Goal: Navigation & Orientation: Find specific page/section

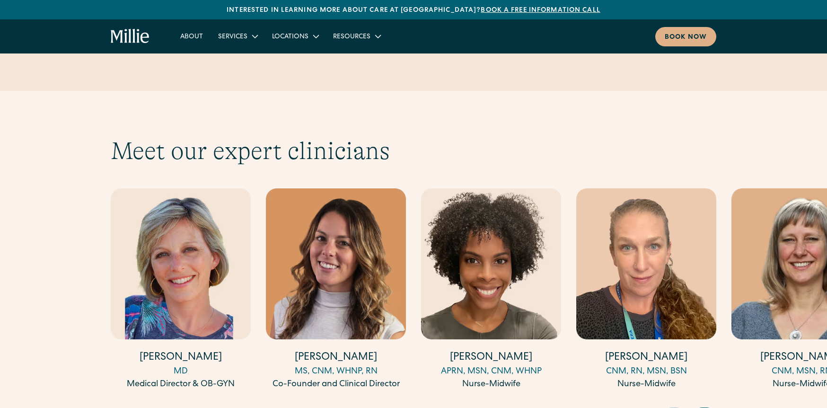
scroll to position [2529, 0]
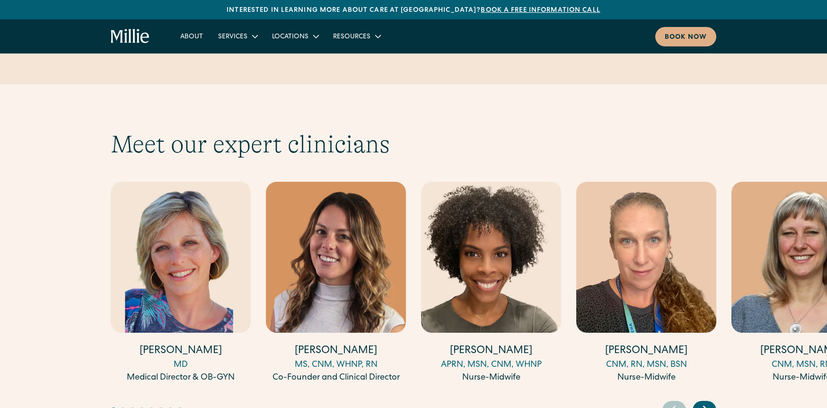
click at [712, 400] on div "Next slide" at bounding box center [704, 409] width 24 height 19
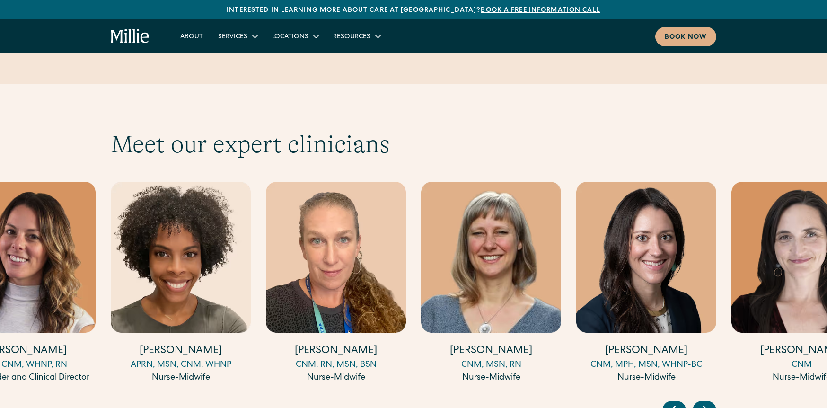
click at [712, 400] on div "Next slide" at bounding box center [704, 409] width 24 height 19
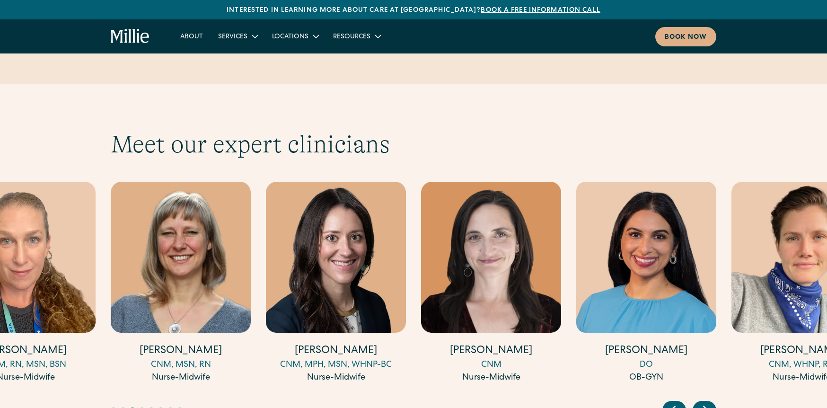
click at [712, 400] on div "Next slide" at bounding box center [704, 409] width 24 height 19
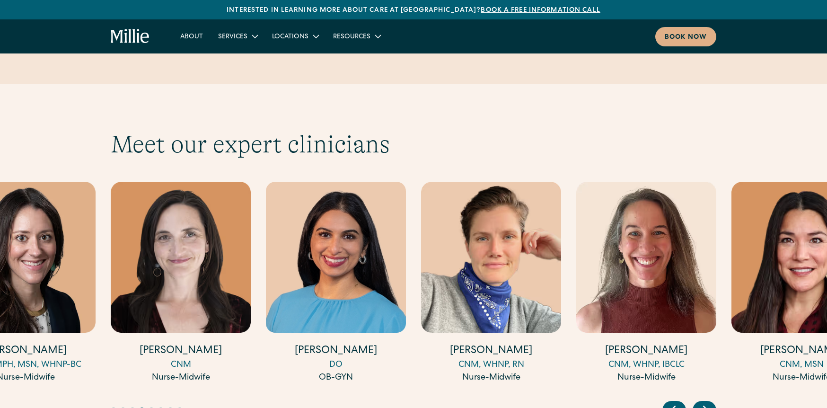
click at [712, 400] on div "Next slide" at bounding box center [704, 409] width 24 height 19
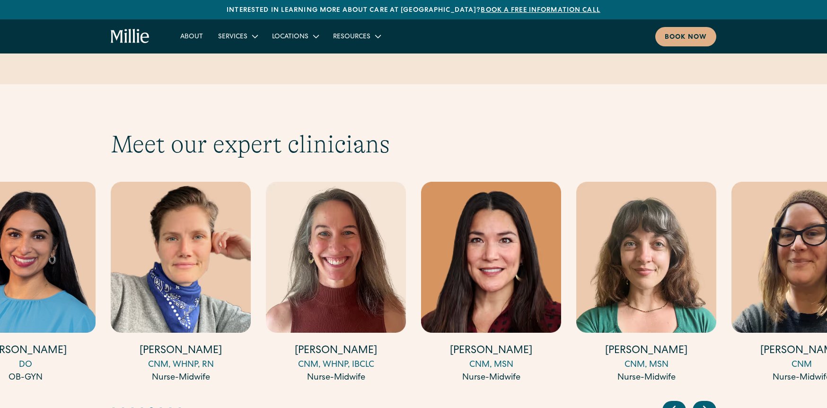
click at [712, 400] on div "Next slide" at bounding box center [704, 409] width 24 height 19
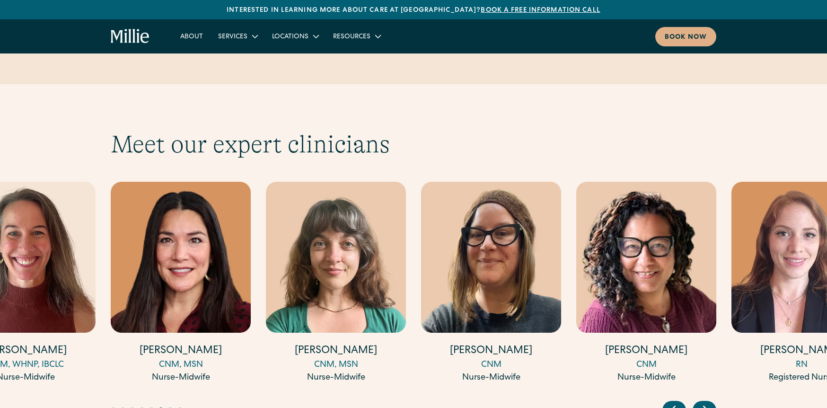
click at [712, 400] on div "Next slide" at bounding box center [704, 409] width 24 height 19
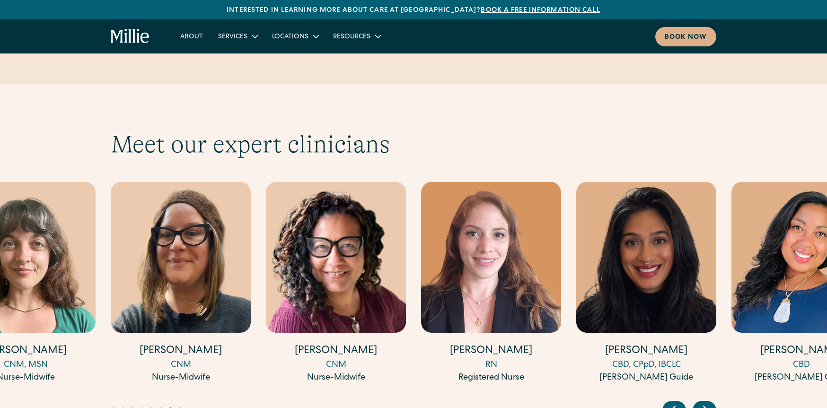
click at [712, 400] on div "Next slide" at bounding box center [704, 409] width 24 height 19
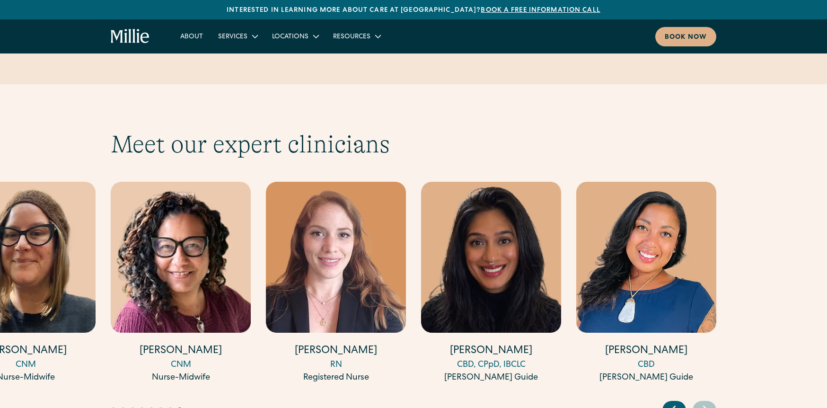
scroll to position [2519, 0]
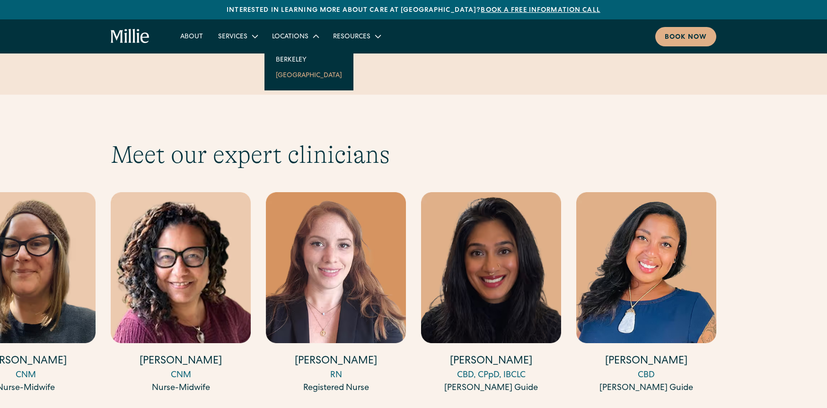
click at [301, 74] on link "[GEOGRAPHIC_DATA]" at bounding box center [308, 75] width 81 height 16
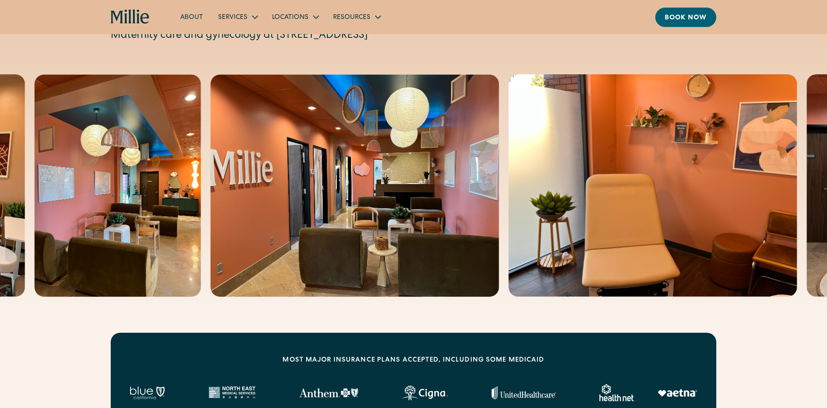
scroll to position [77, 0]
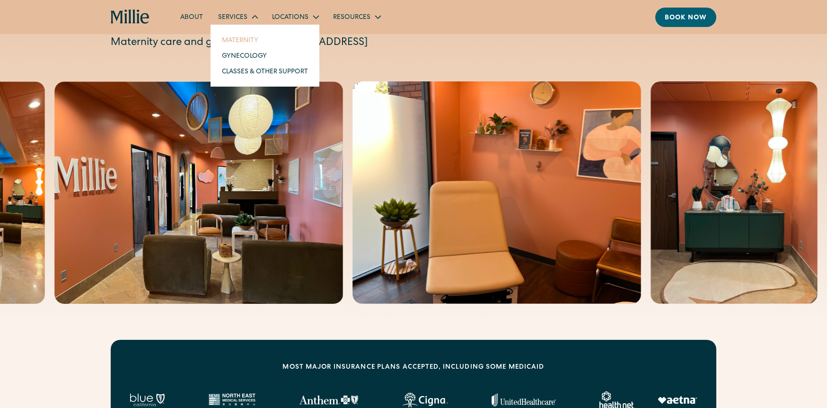
click at [248, 38] on link "Maternity" at bounding box center [264, 40] width 101 height 16
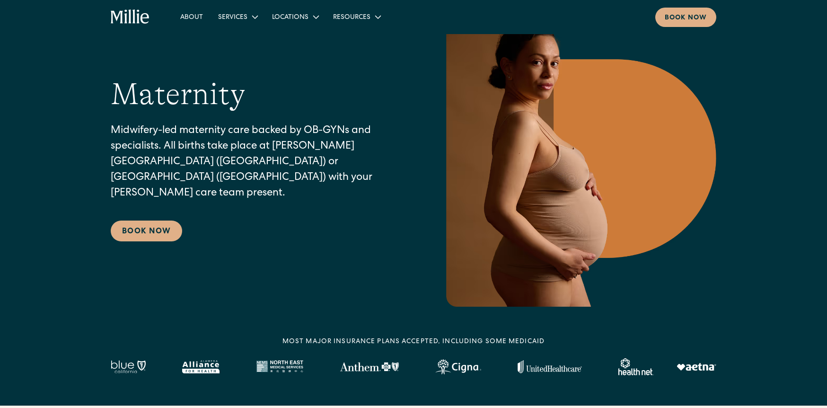
scroll to position [57, 0]
